Goal: Navigation & Orientation: Understand site structure

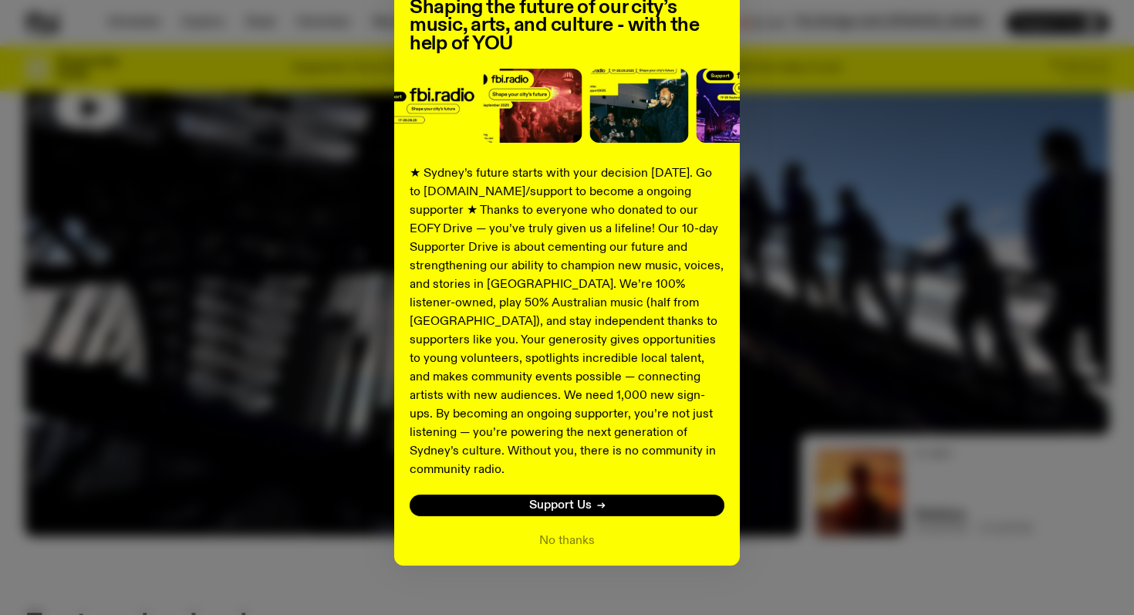
scroll to position [148, 0]
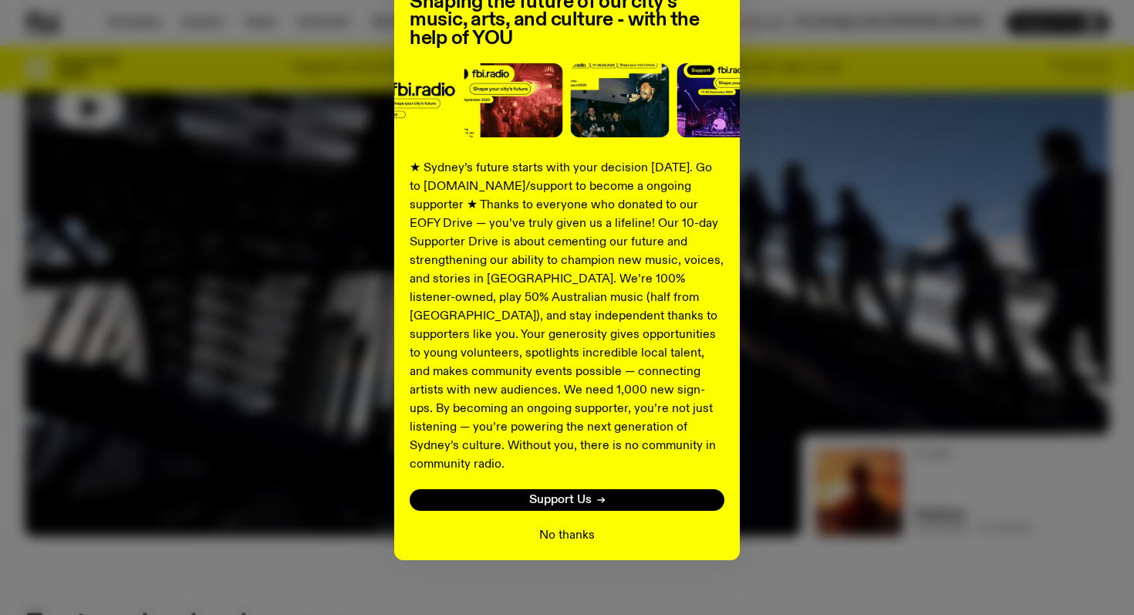
click at [575, 526] on button "No thanks" at bounding box center [567, 535] width 56 height 19
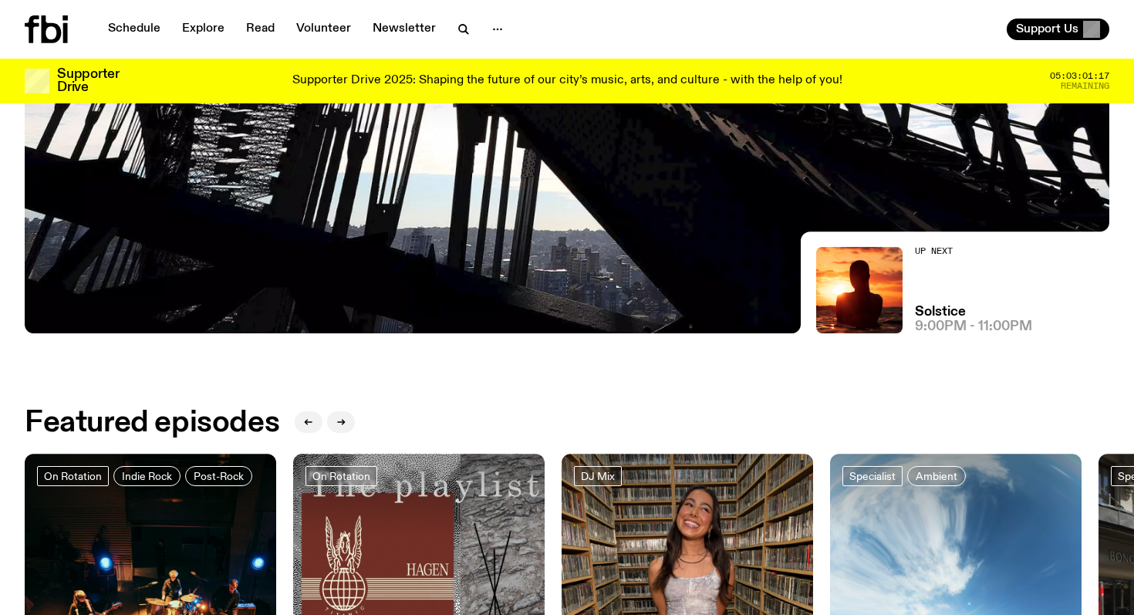
scroll to position [0, 0]
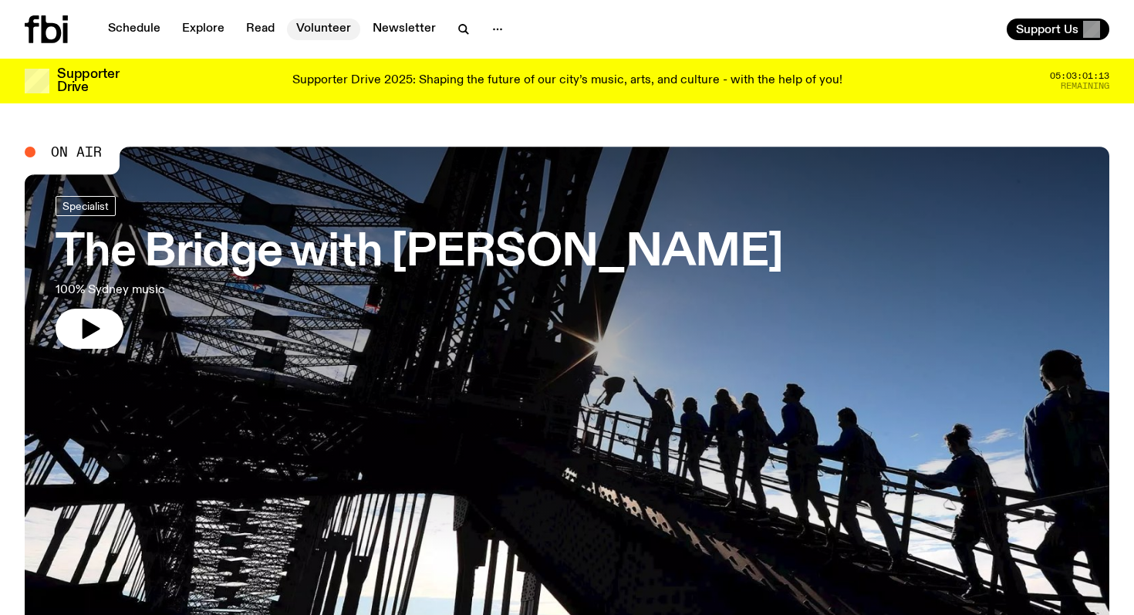
click at [342, 29] on link "Volunteer" at bounding box center [323, 30] width 73 height 22
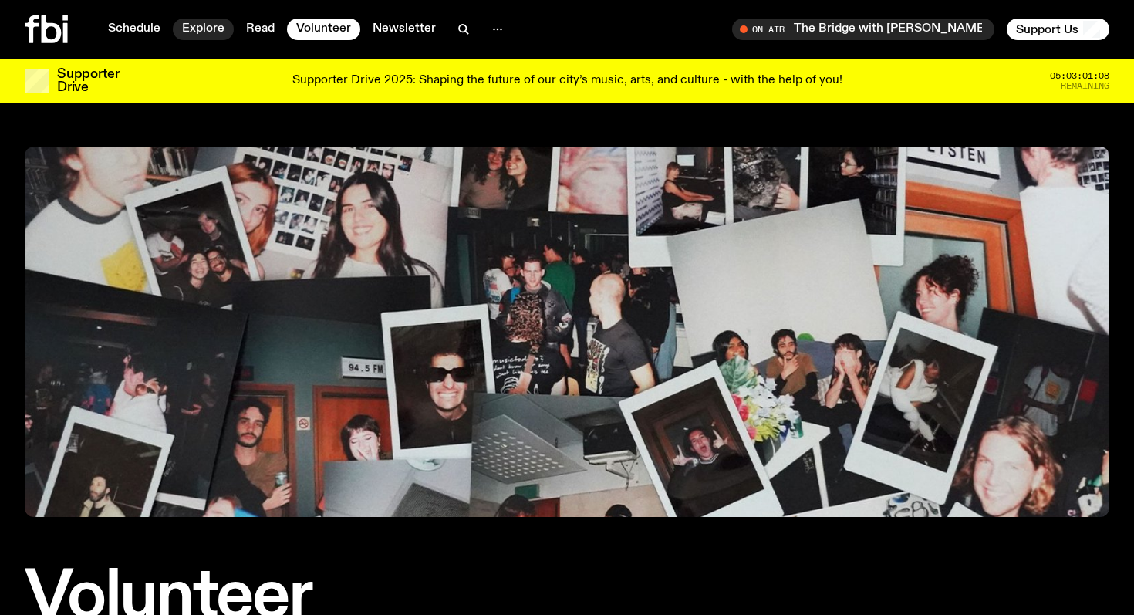
click at [196, 23] on link "Explore" at bounding box center [203, 30] width 61 height 22
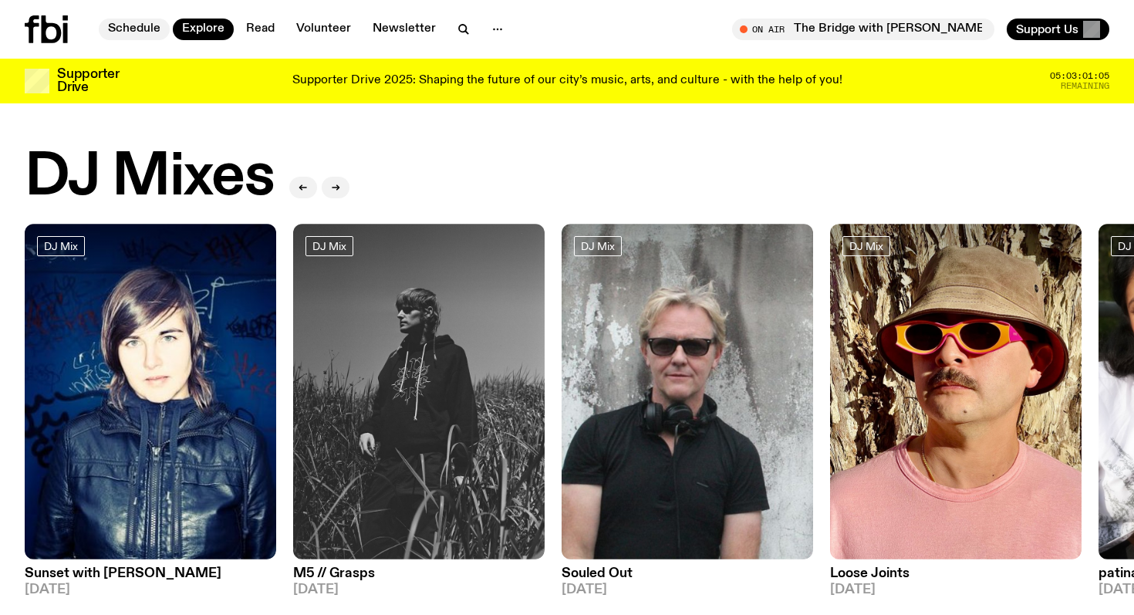
click at [124, 28] on link "Schedule" at bounding box center [134, 30] width 71 height 22
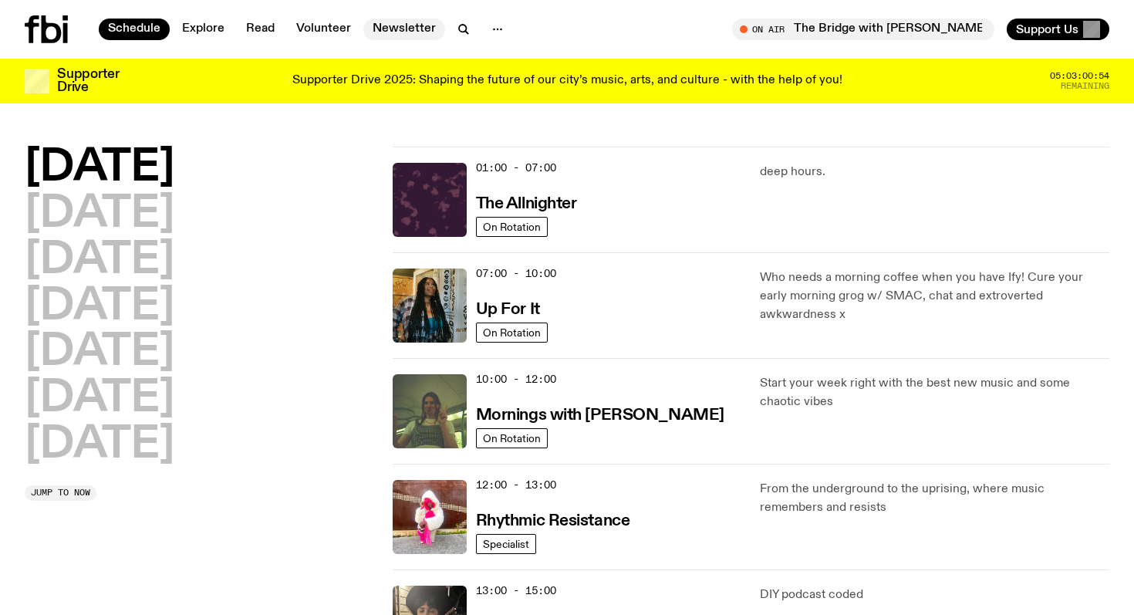
click at [413, 36] on link "Newsletter" at bounding box center [404, 30] width 82 height 22
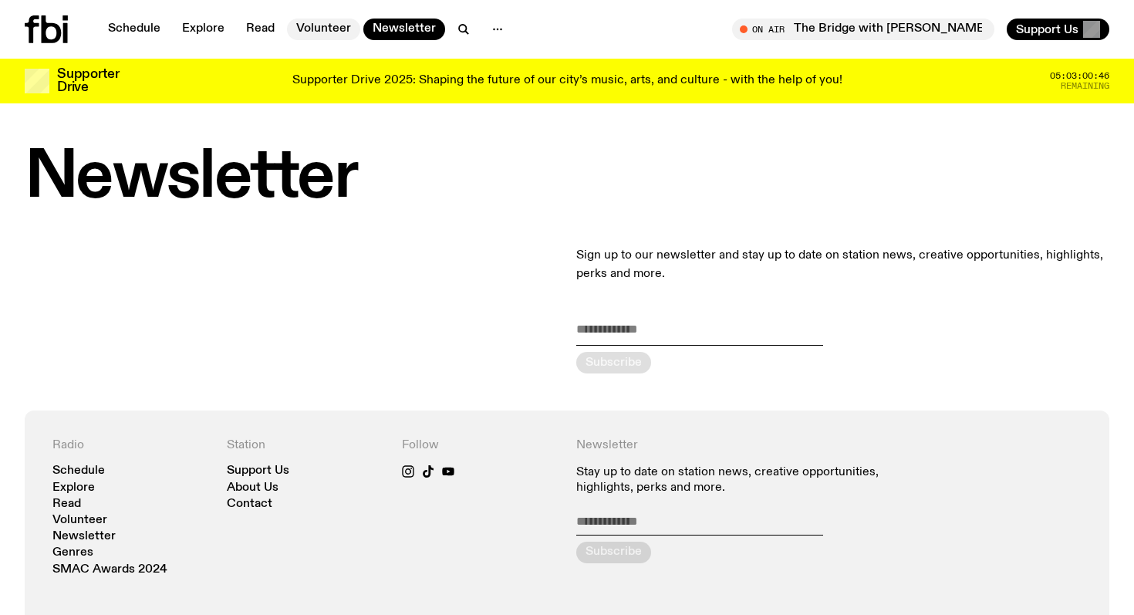
click at [309, 20] on link "Volunteer" at bounding box center [323, 30] width 73 height 22
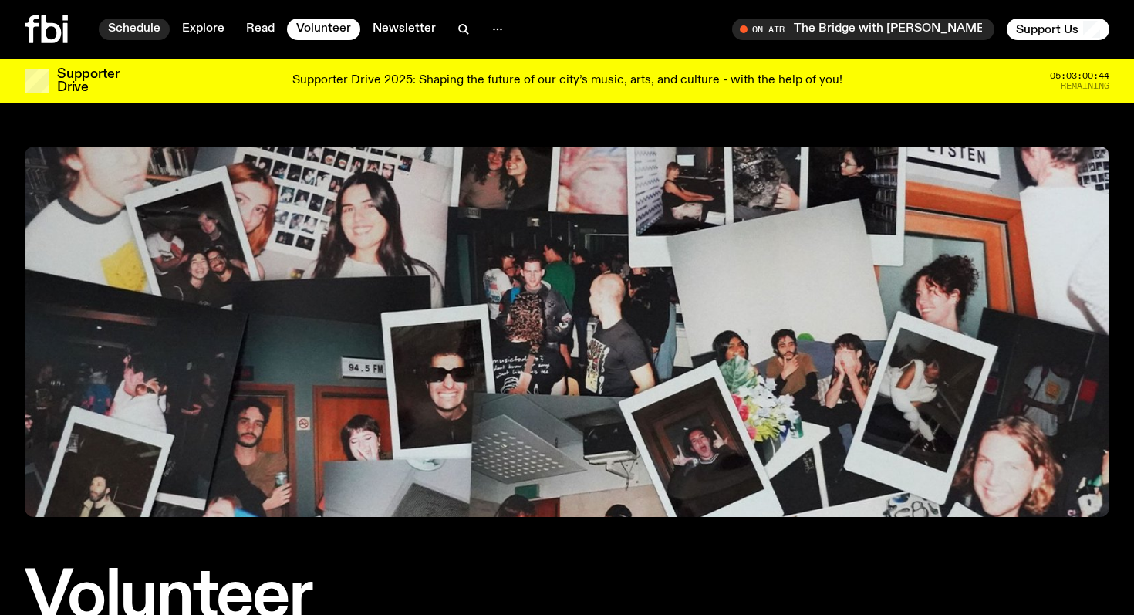
click at [120, 34] on link "Schedule" at bounding box center [134, 30] width 71 height 22
